Goal: Entertainment & Leisure: Consume media (video, audio)

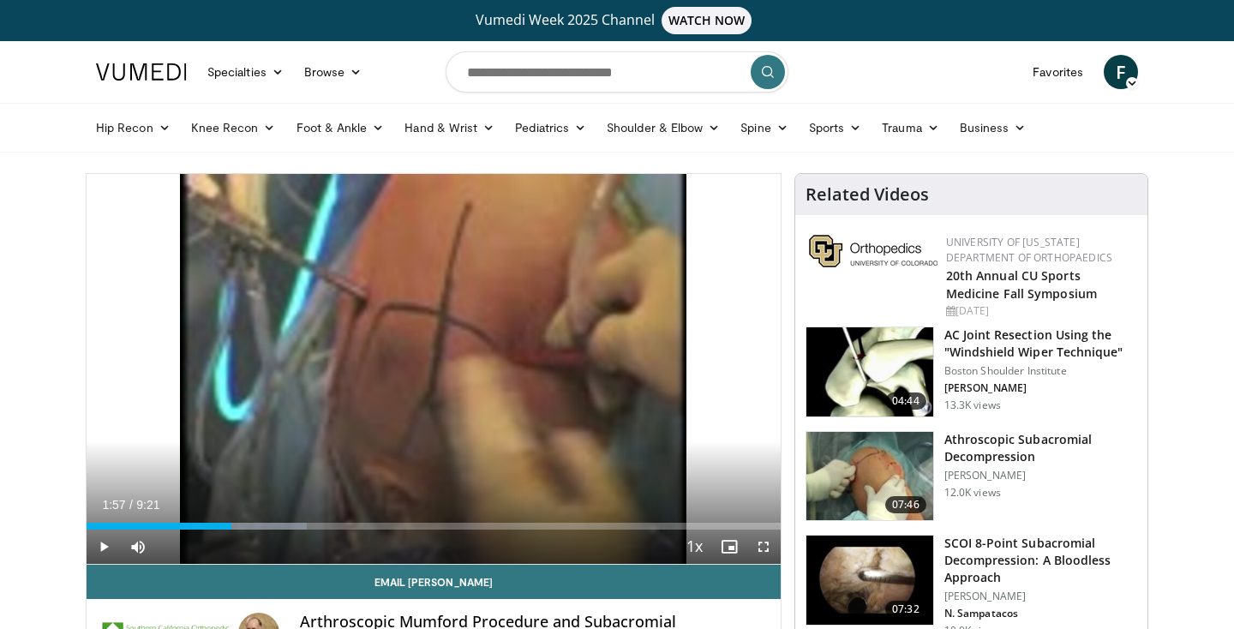
scroll to position [85, 0]
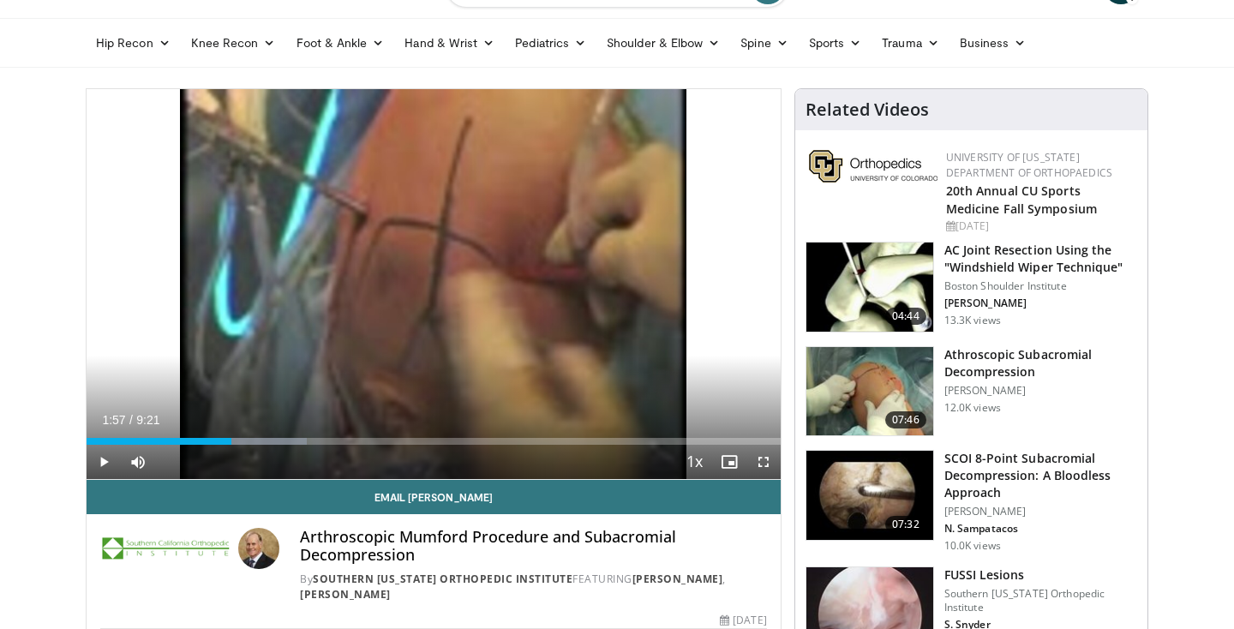
click at [103, 457] on span "Video Player" at bounding box center [104, 462] width 34 height 34
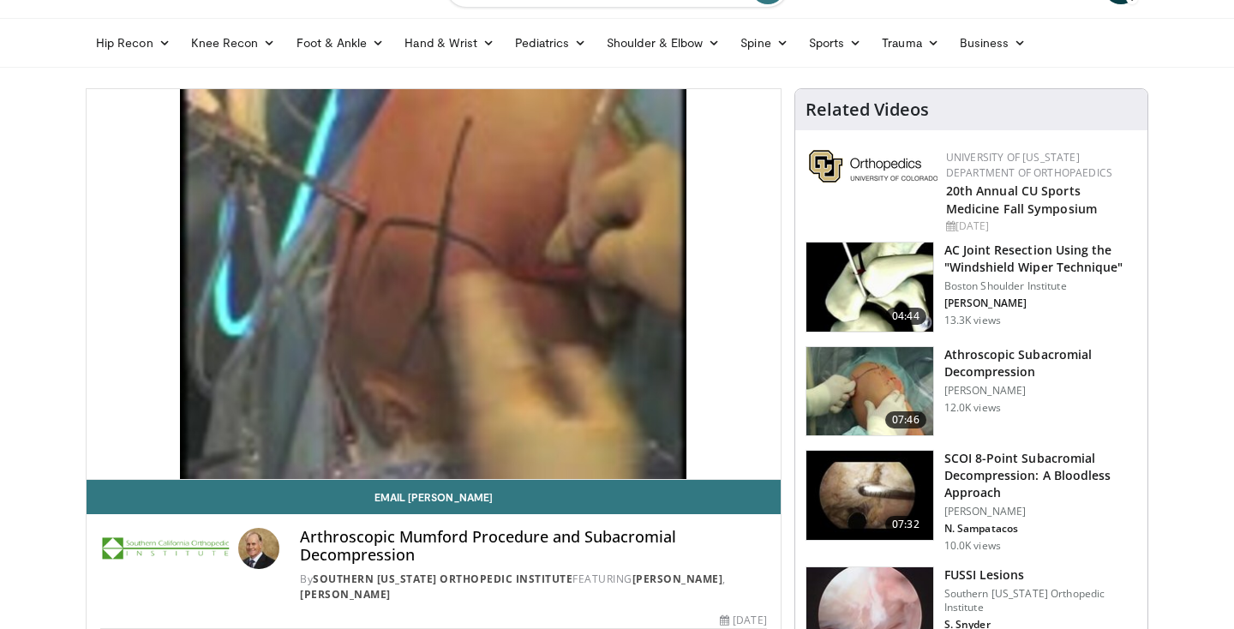
scroll to position [0, 0]
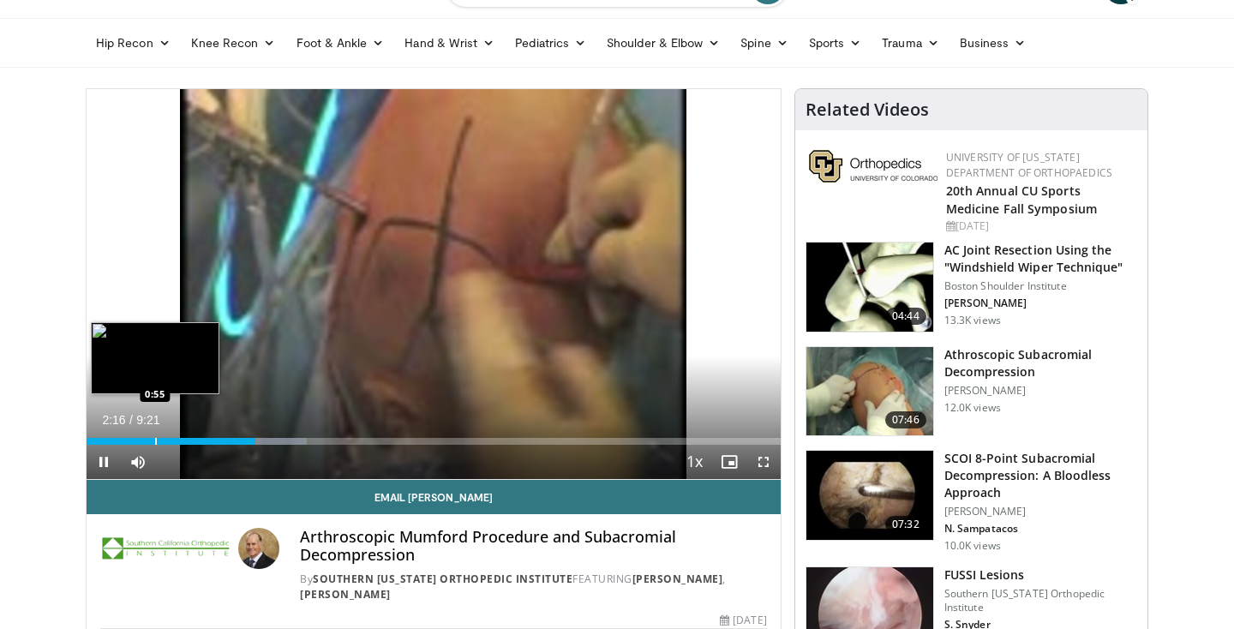
click at [155, 443] on div "2:16" at bounding box center [171, 441] width 169 height 7
click at [175, 438] on div "Loaded : 22.94% 1:07 1:11" at bounding box center [434, 436] width 694 height 16
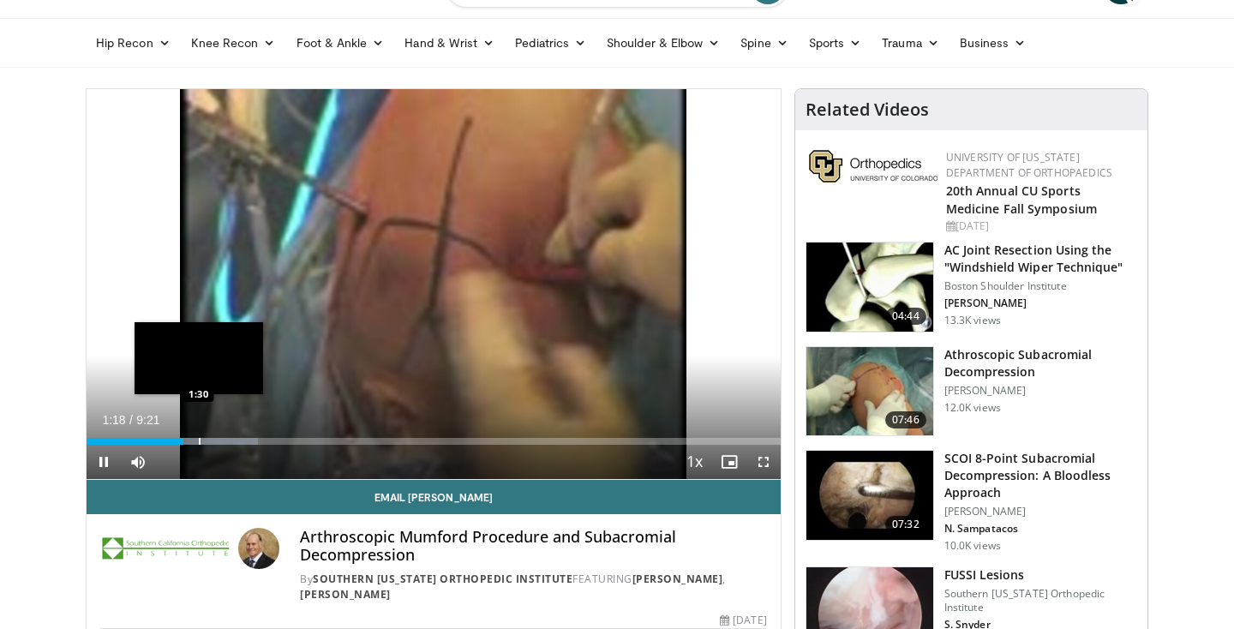
click at [199, 440] on div "Progress Bar" at bounding box center [200, 441] width 2 height 7
click at [211, 440] on div "Progress Bar" at bounding box center [212, 441] width 2 height 7
click at [225, 442] on div "Progress Bar" at bounding box center [234, 441] width 120 height 7
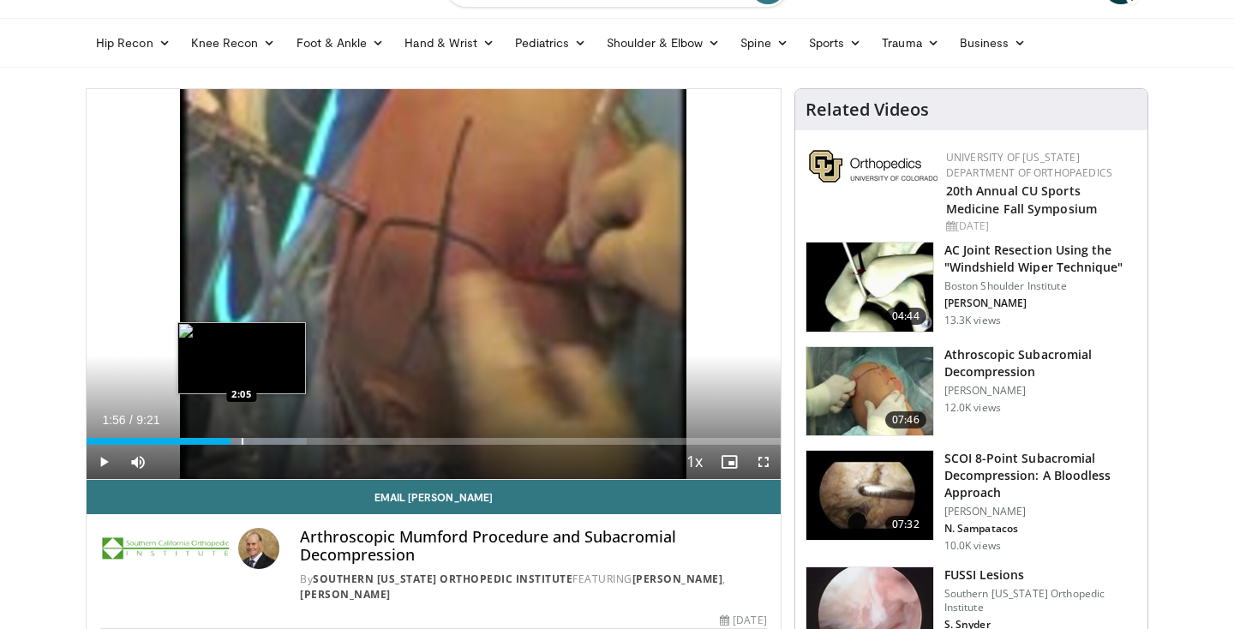
click at [242, 443] on div "Progress Bar" at bounding box center [243, 441] width 2 height 7
click at [260, 439] on div "Progress Bar" at bounding box center [261, 441] width 2 height 7
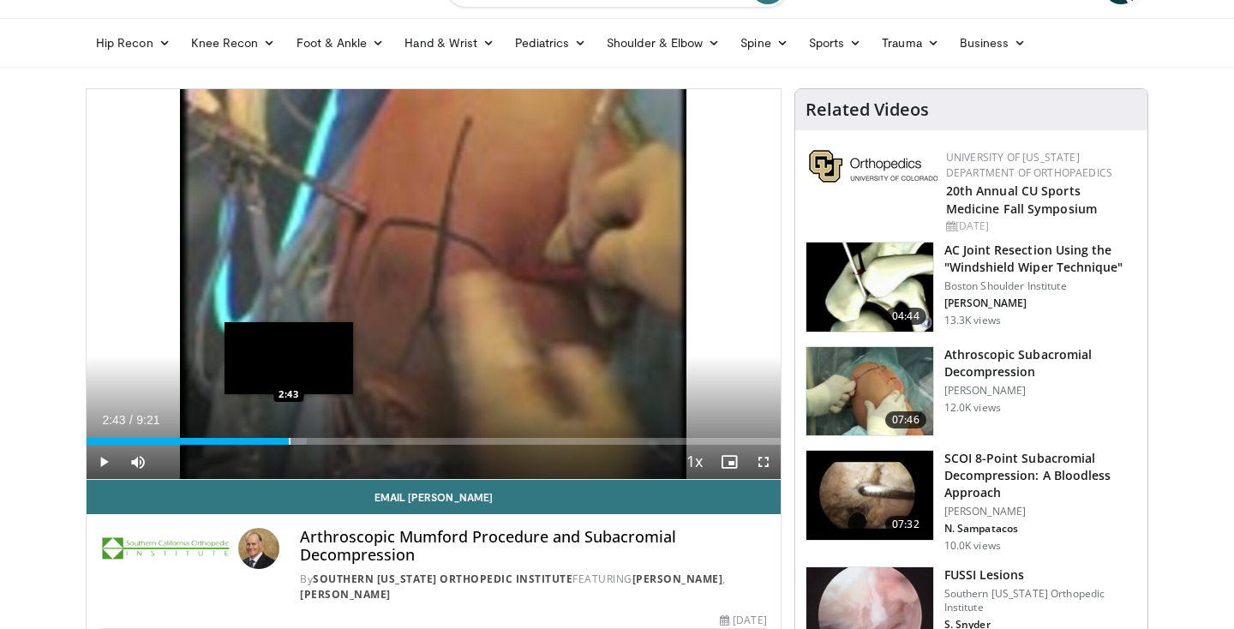
click at [289, 442] on div "Progress Bar" at bounding box center [290, 441] width 2 height 7
click at [299, 442] on div "Progress Bar" at bounding box center [300, 441] width 2 height 7
click at [321, 443] on div "Loaded : 31.77% 2:58 3:10" at bounding box center [434, 441] width 694 height 7
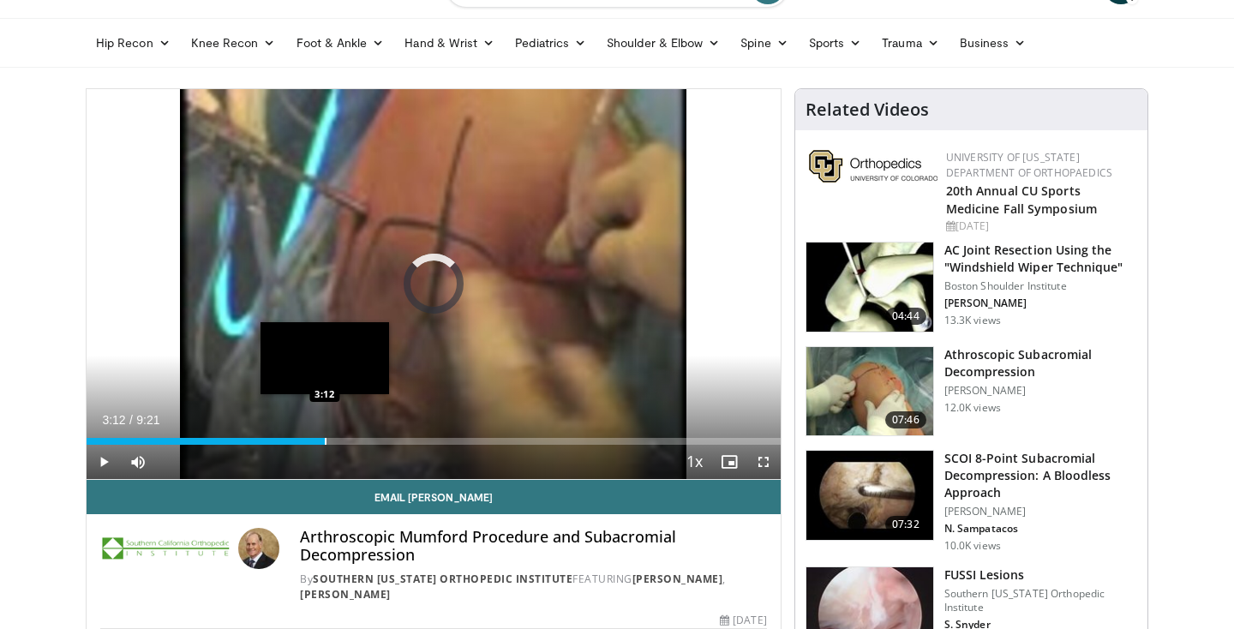
click at [325, 444] on div "Loaded : 31.77% 3:12 3:12" at bounding box center [434, 441] width 694 height 7
click at [332, 444] on div "Loaded : 31.77% 3:12 3:19" at bounding box center [434, 441] width 694 height 7
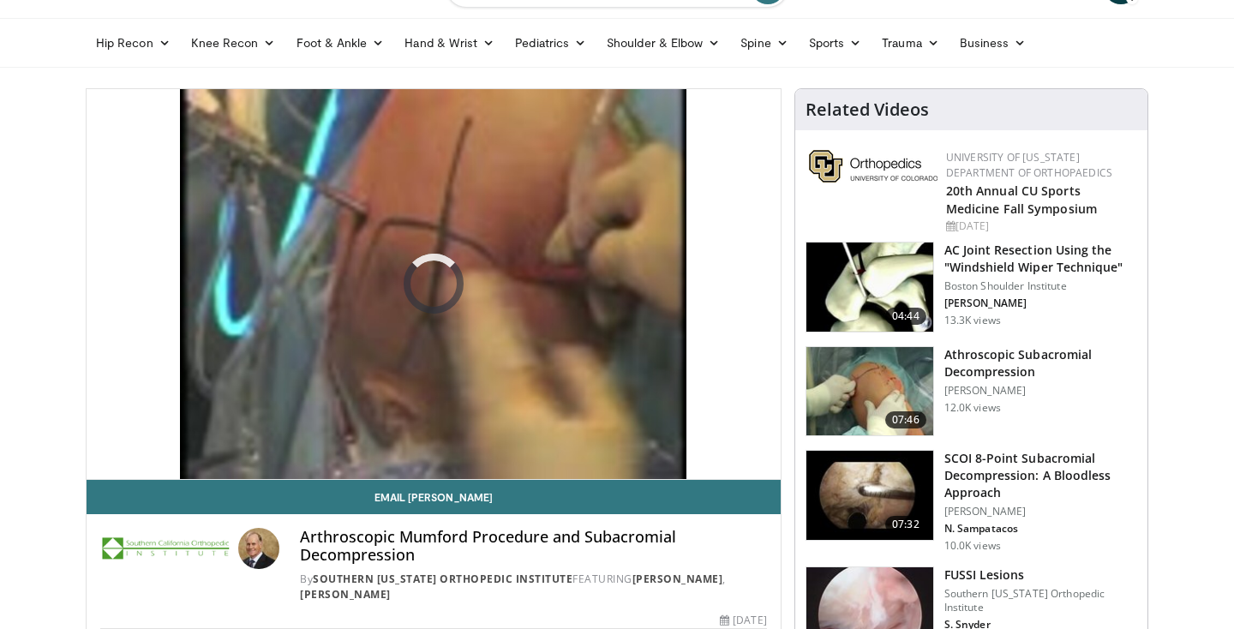
click at [344, 444] on video-js "**********" at bounding box center [434, 284] width 694 height 391
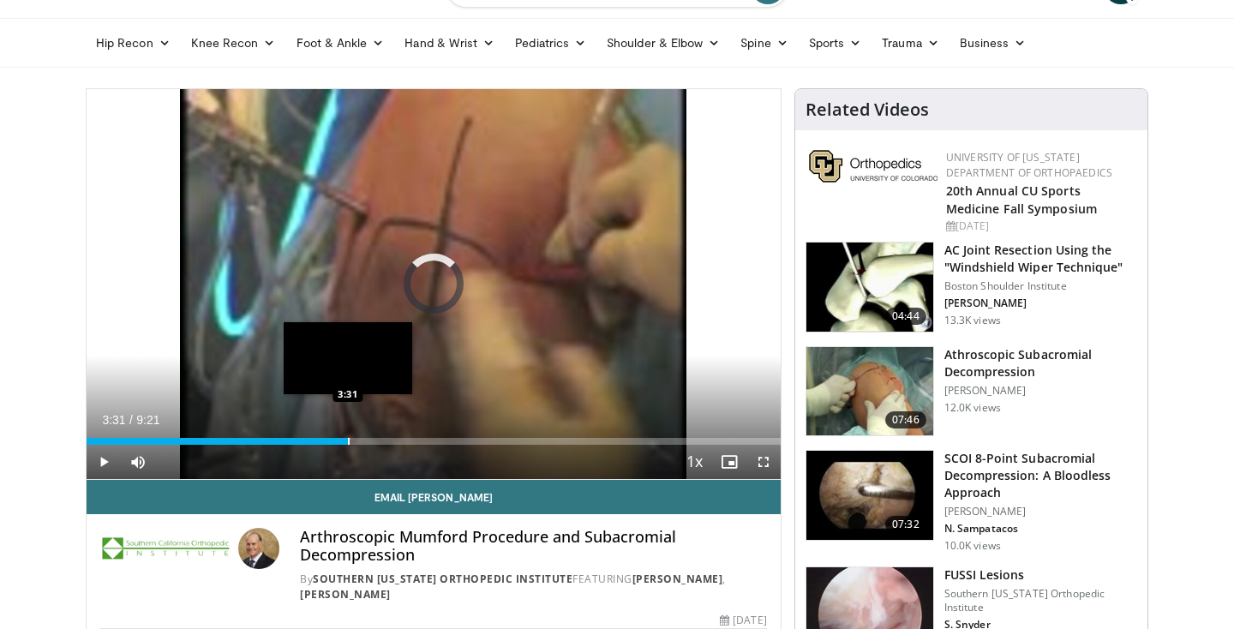
click at [348, 439] on div "Progress Bar" at bounding box center [349, 441] width 2 height 7
click at [378, 441] on div "Loaded : 31.77% 3:31 3:55" at bounding box center [434, 441] width 694 height 7
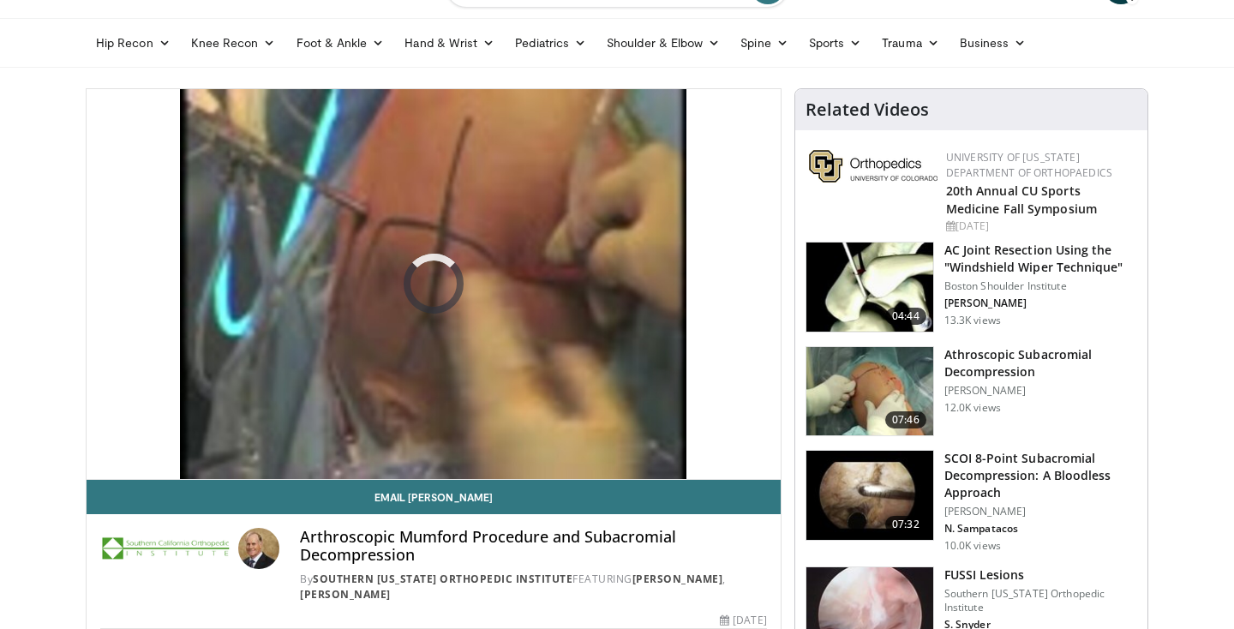
click at [406, 441] on video-js "**********" at bounding box center [434, 284] width 694 height 391
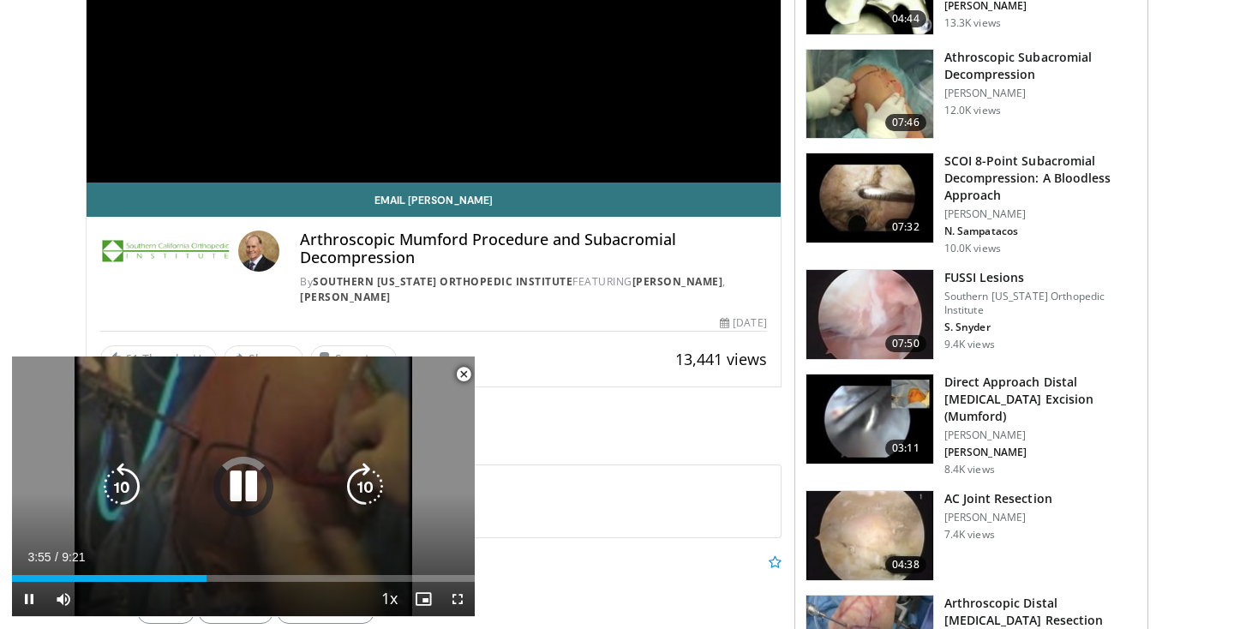
scroll to position [436, 0]
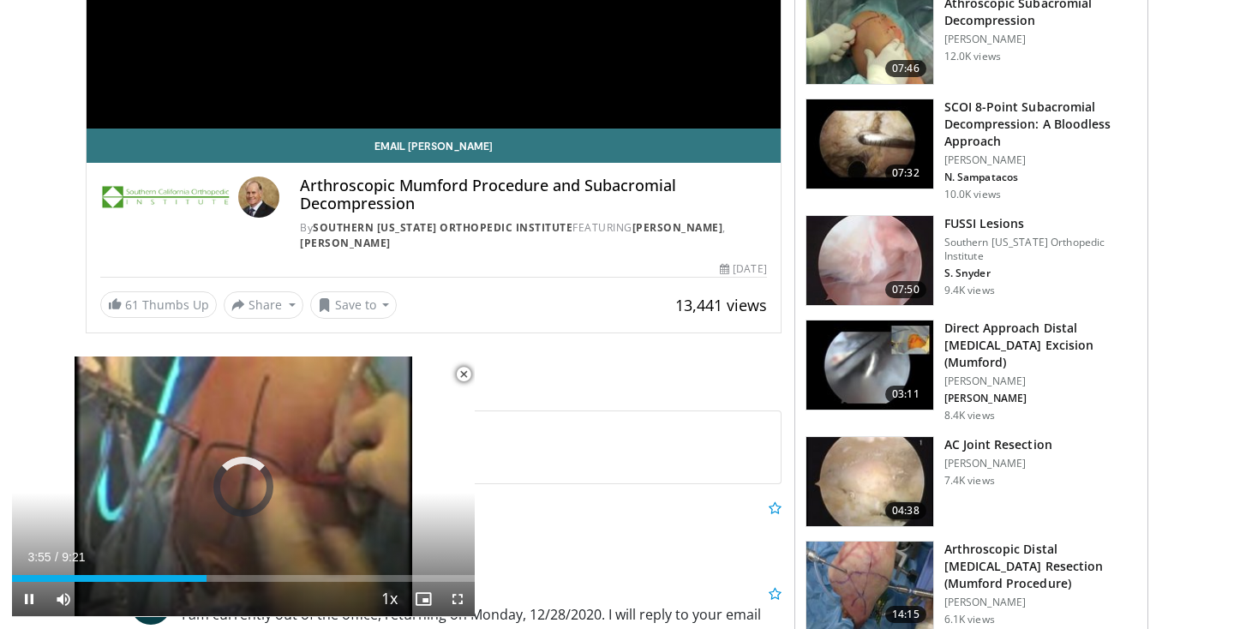
click at [459, 380] on span "Video Player" at bounding box center [463, 374] width 34 height 34
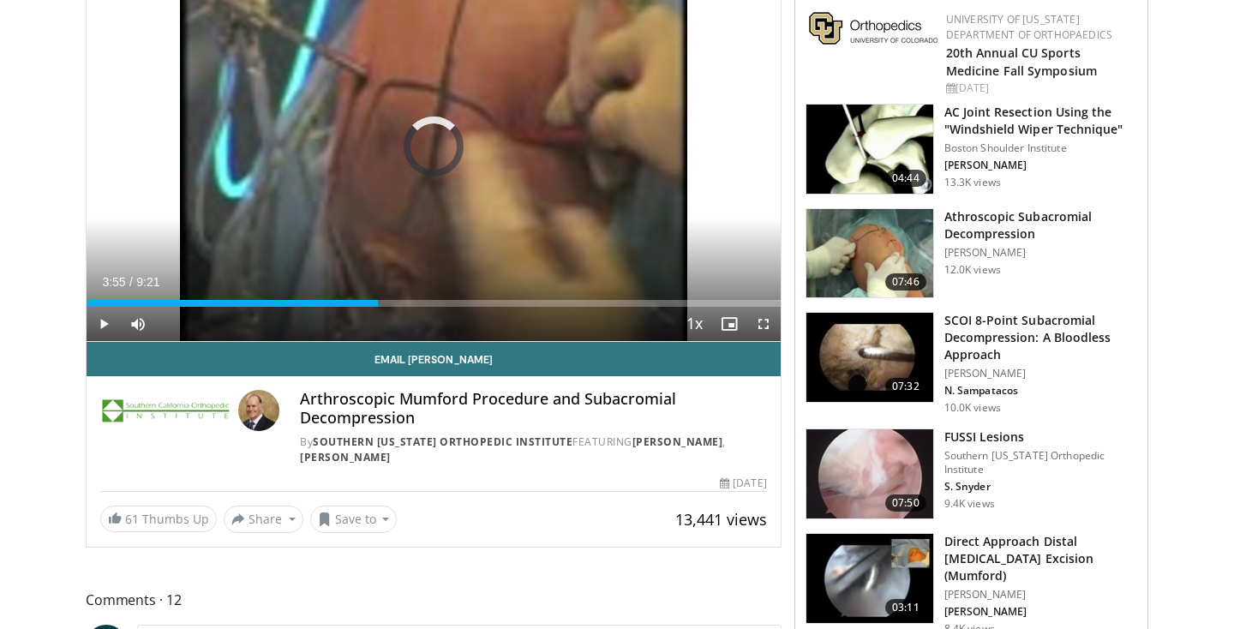
scroll to position [99, 0]
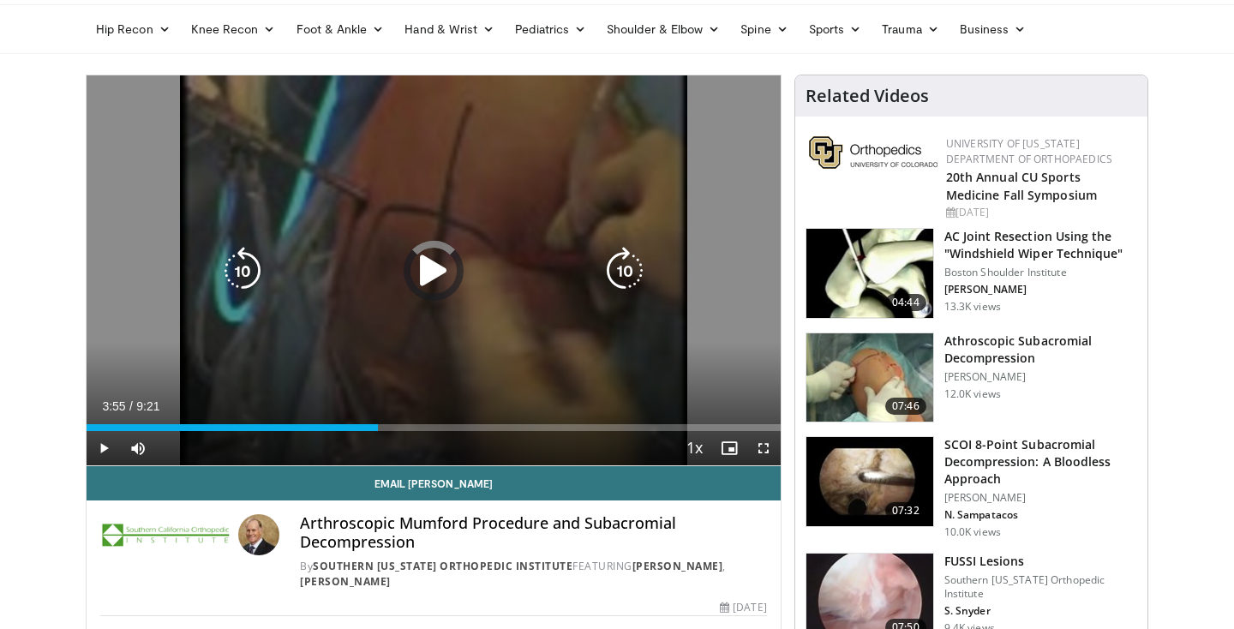
click at [433, 272] on icon "Video Player" at bounding box center [433, 271] width 48 height 48
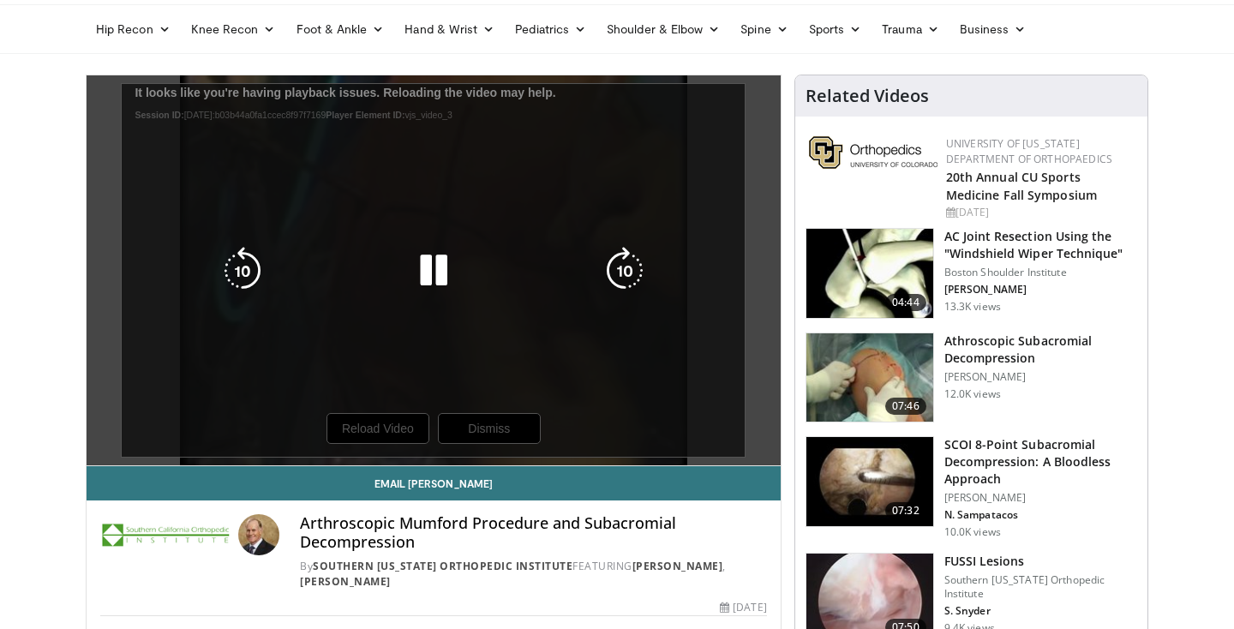
click at [405, 424] on div "10 seconds Tap to unmute" at bounding box center [434, 270] width 694 height 390
